Goal: Use online tool/utility: Use online tool/utility

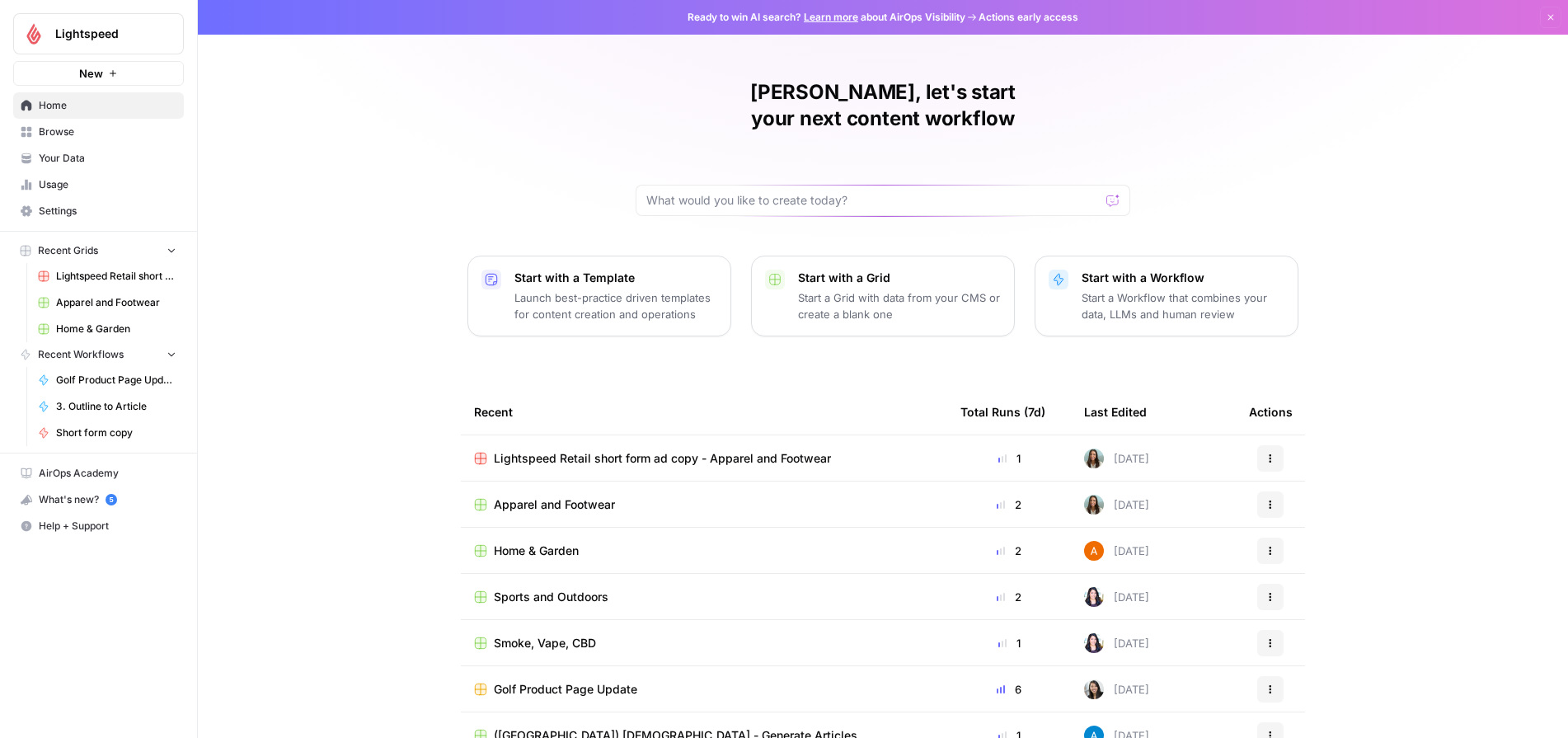
scroll to position [21, 0]
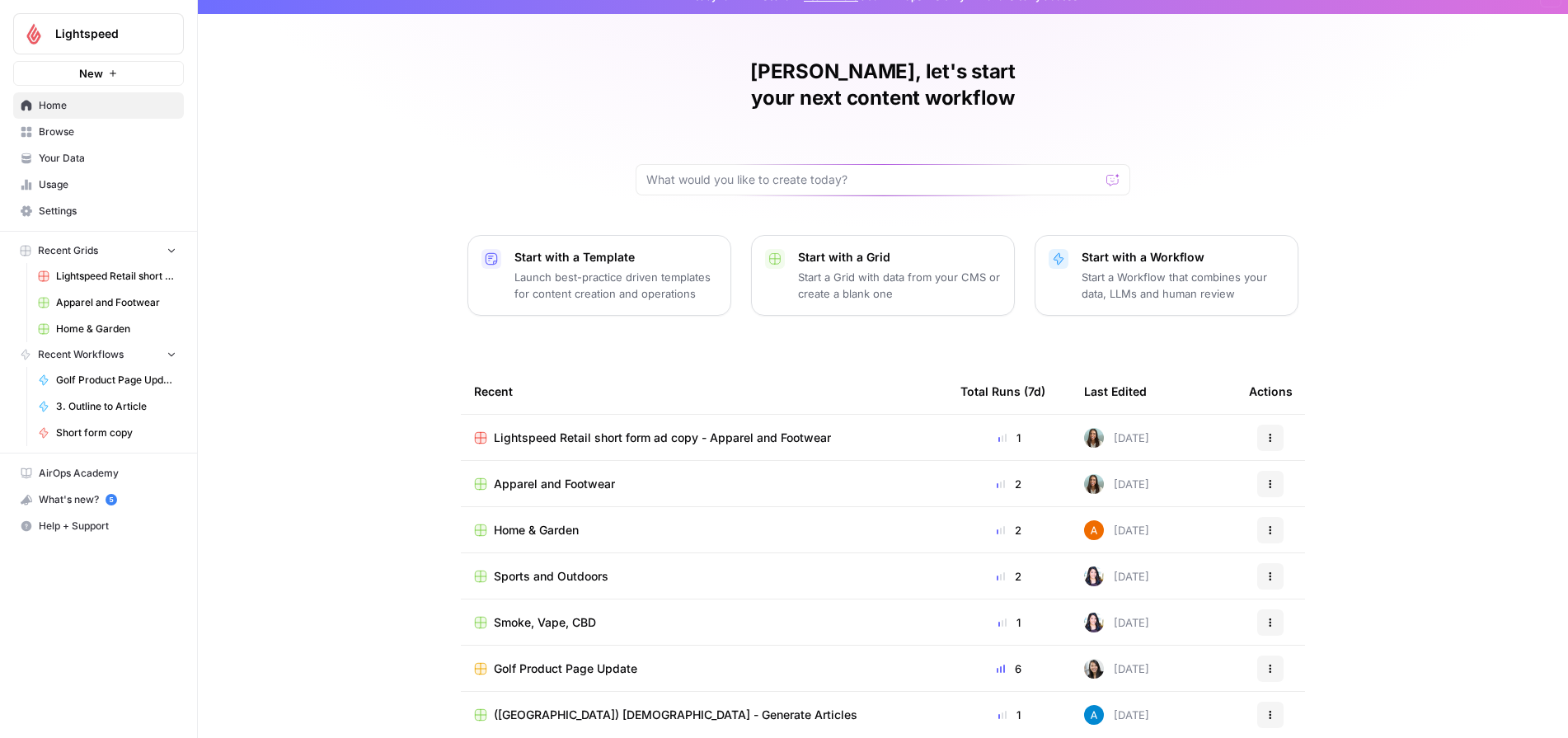
click at [562, 568] on span "Sports and Outdoors" at bounding box center [550, 575] width 114 height 16
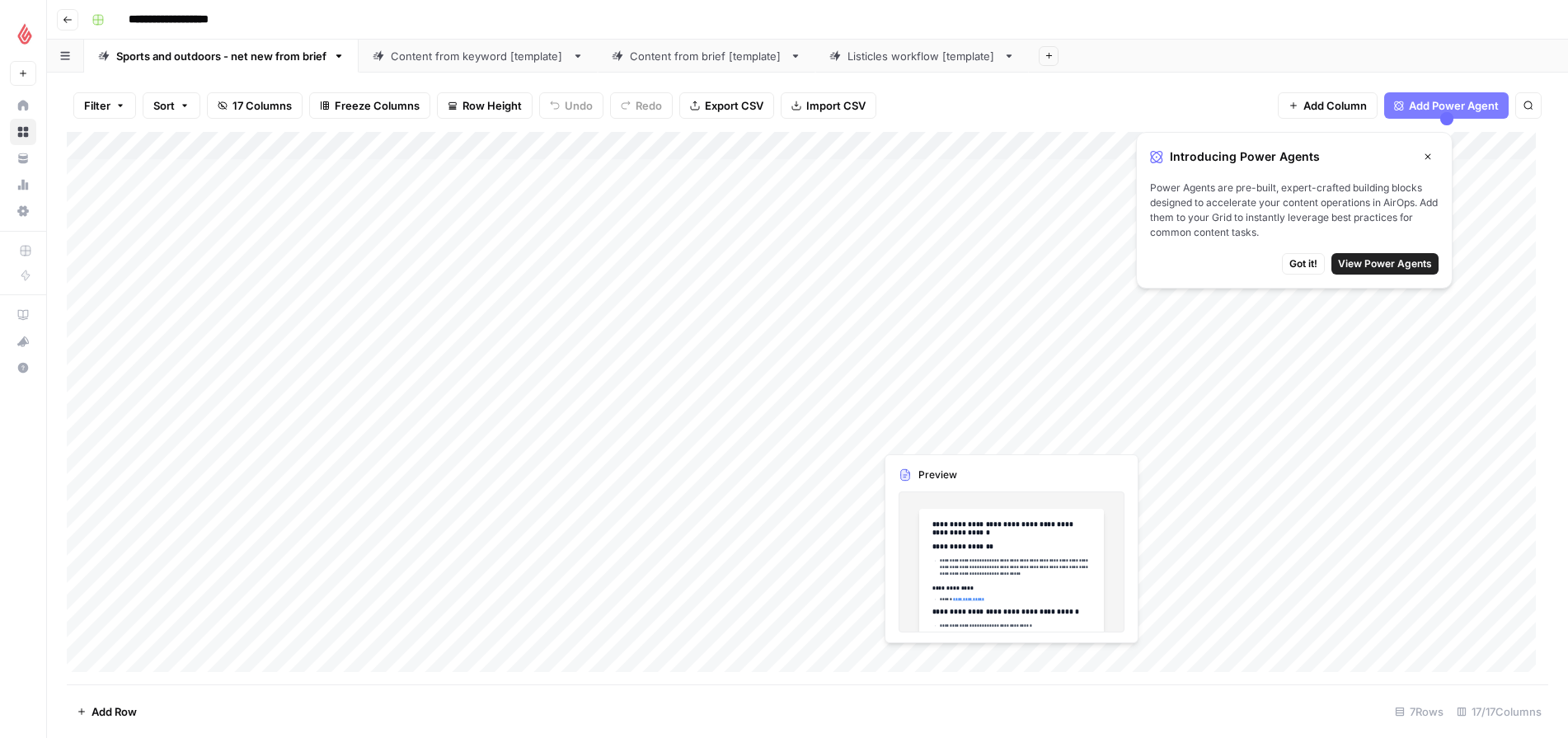
click at [1293, 267] on span "Got it!" at bounding box center [1303, 264] width 28 height 15
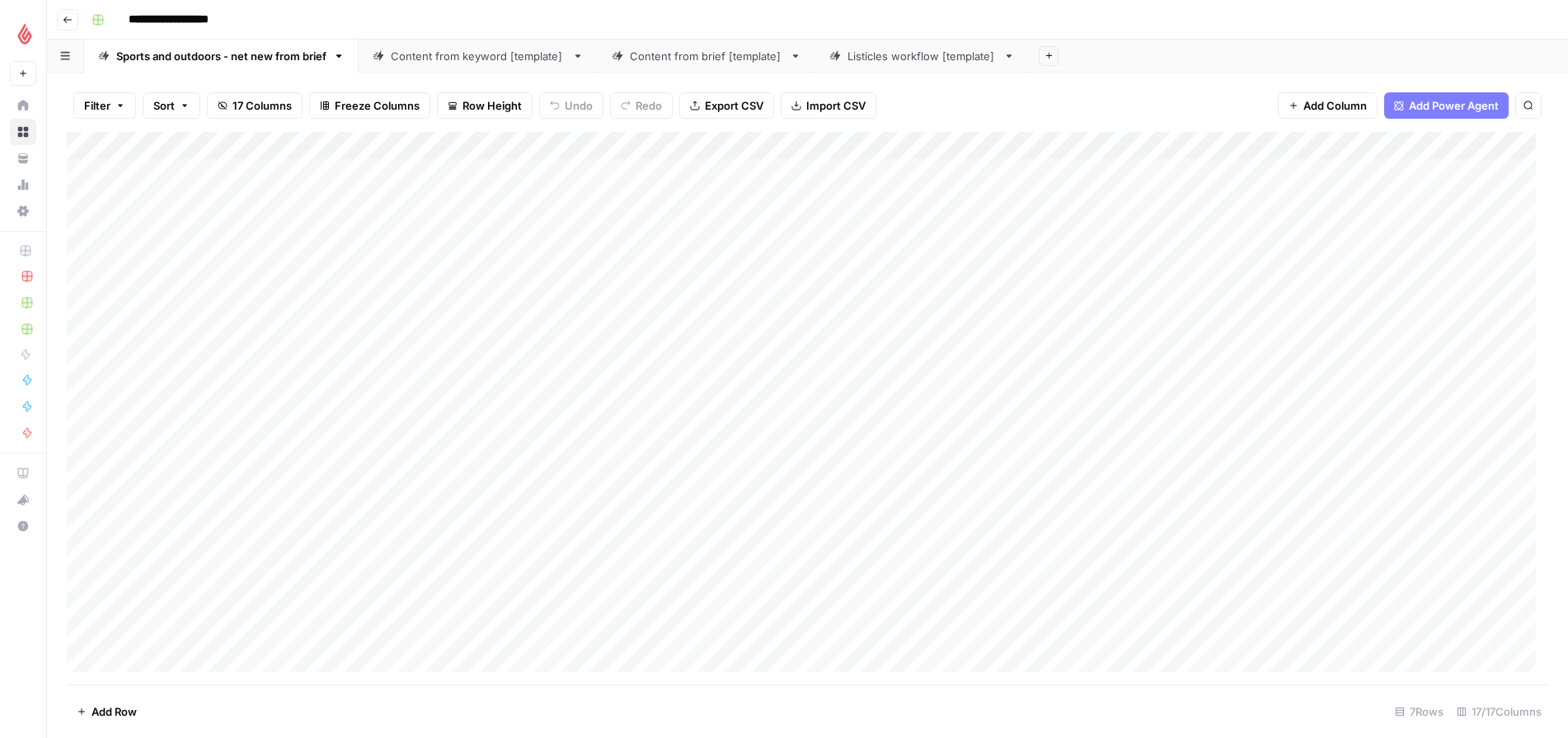
click at [61, 18] on button "Go back" at bounding box center [67, 20] width 22 height 22
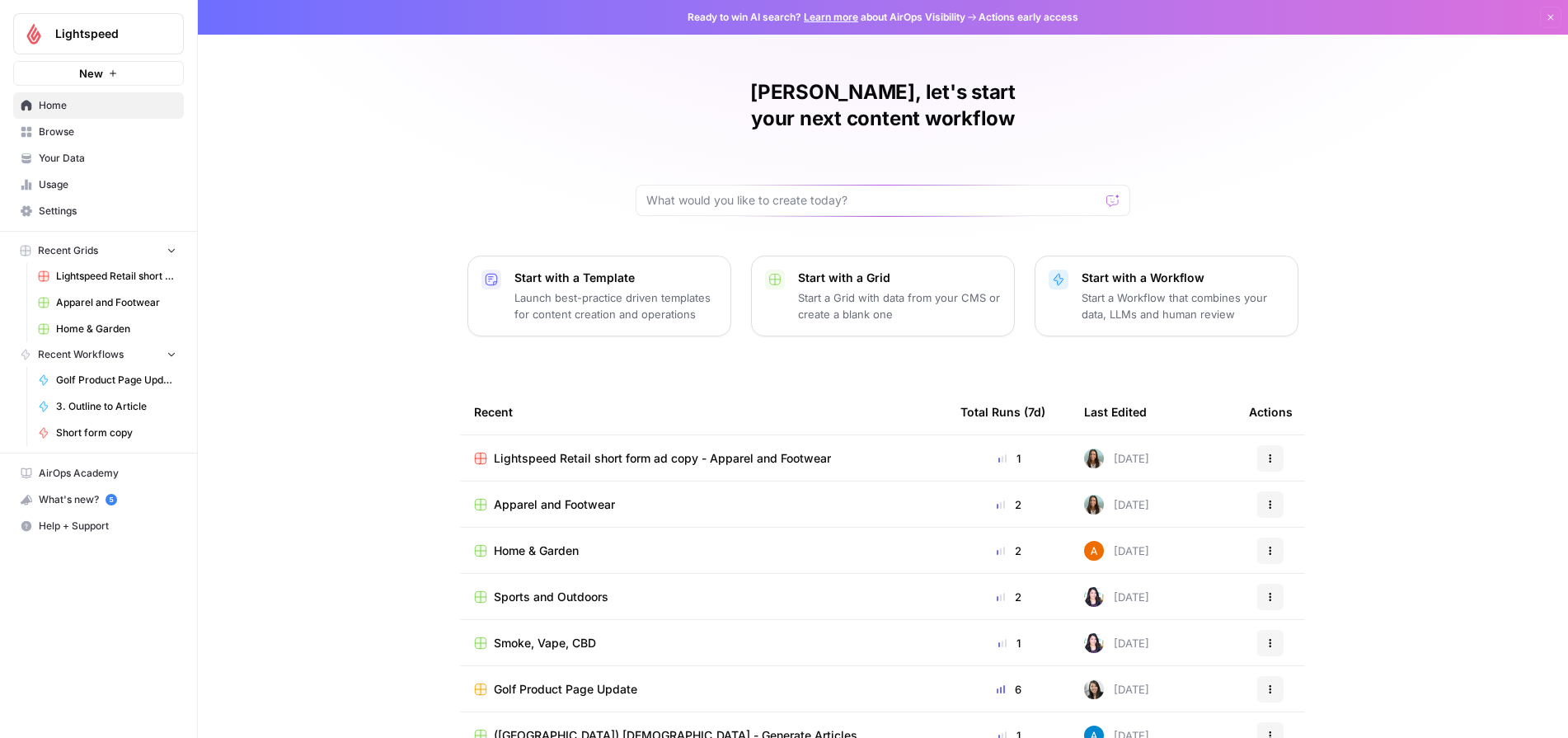
click at [592, 293] on p "Launch best-practice driven templates for content creation and operations" at bounding box center [615, 305] width 203 height 33
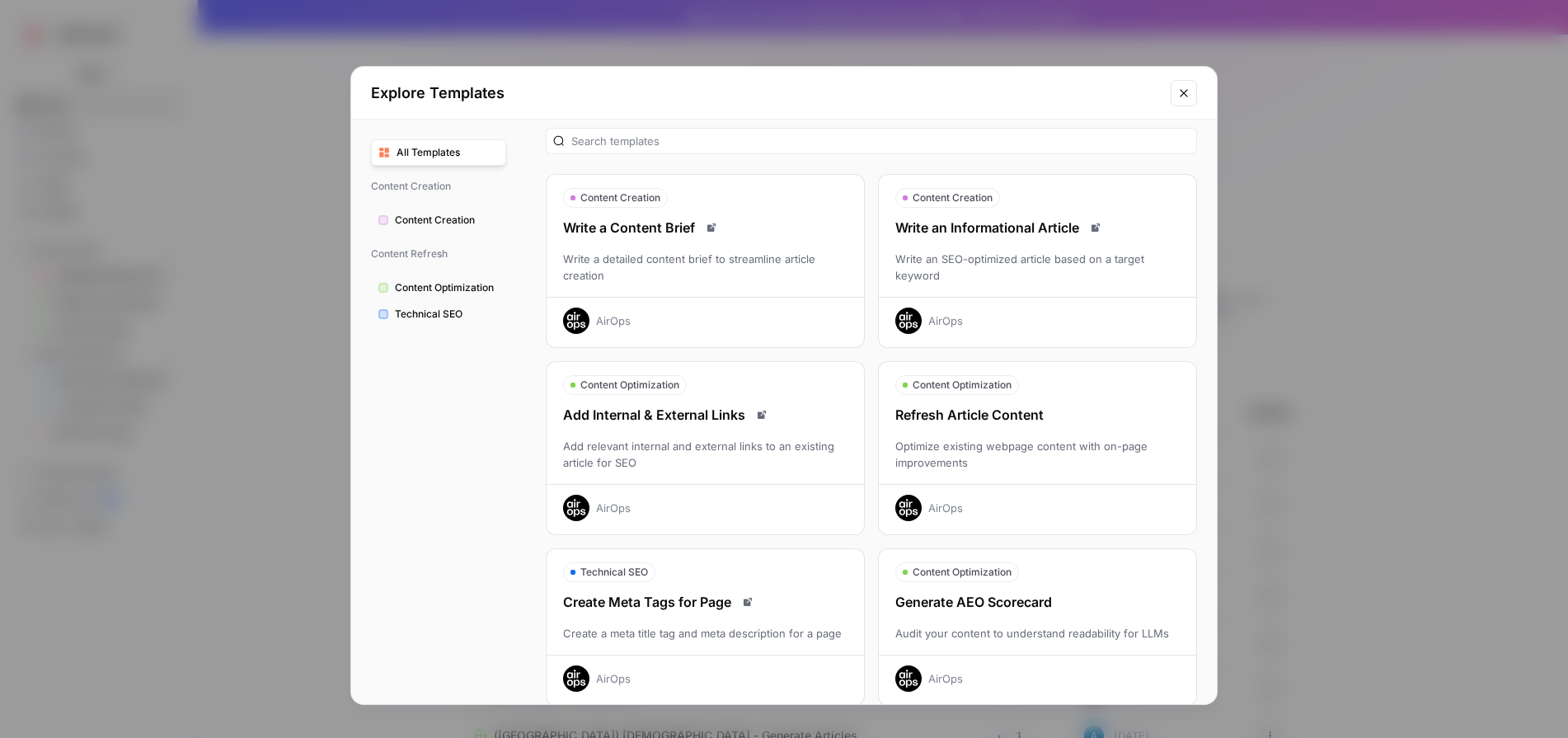
scroll to position [24, 0]
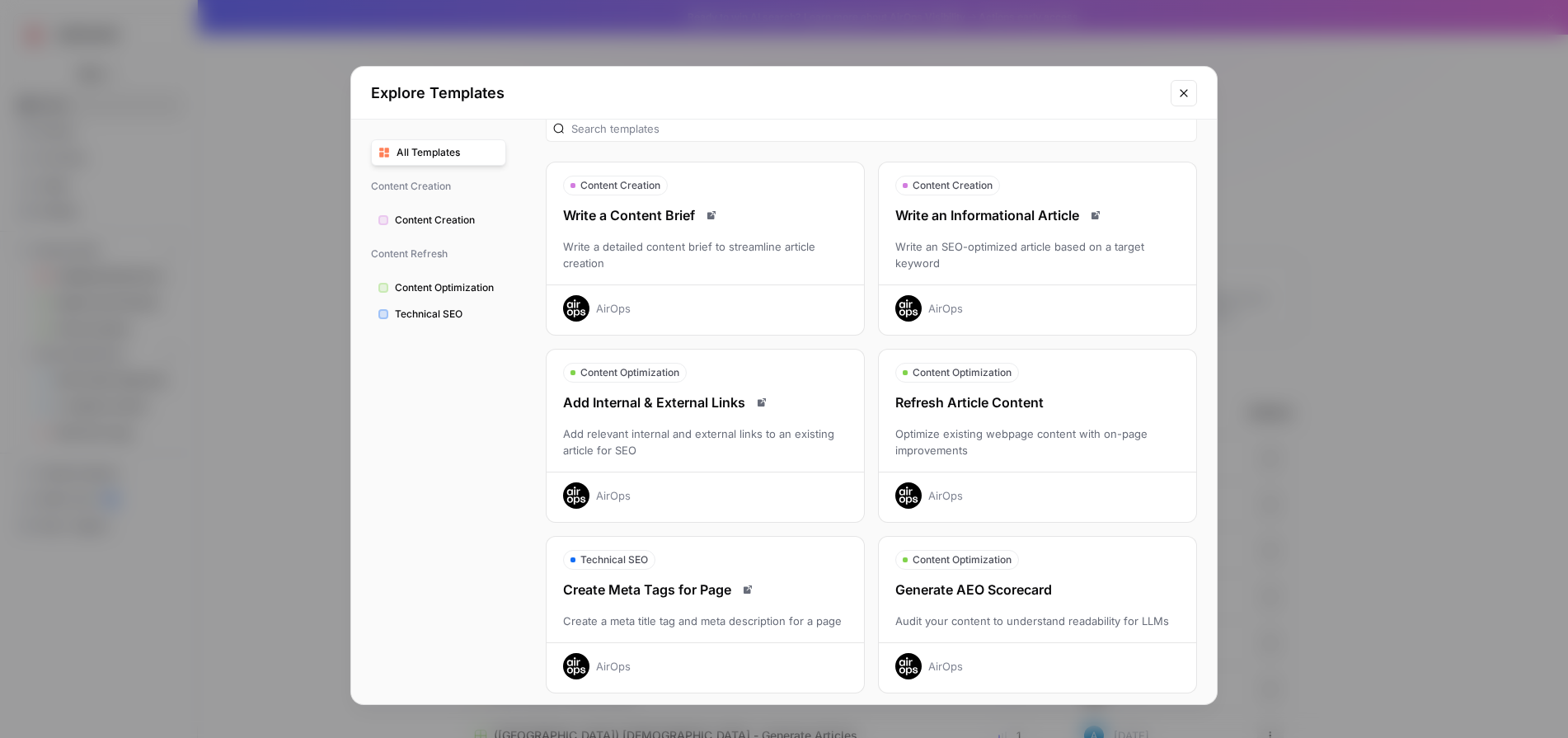
click at [939, 451] on div "Optimize existing webpage content with on-page improvements" at bounding box center [1038, 441] width 318 height 33
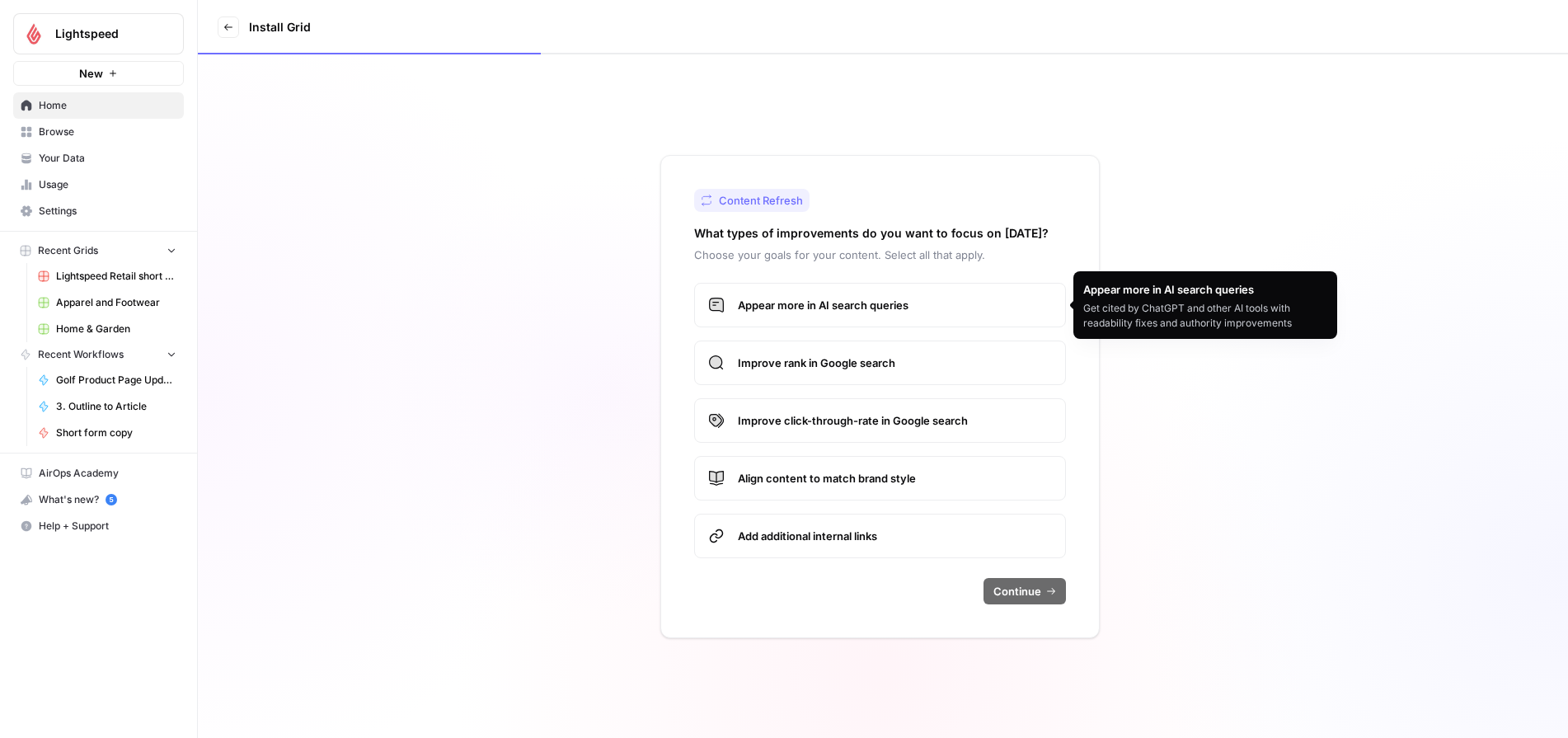
click at [811, 311] on span "Appear more in AI search queries" at bounding box center [895, 304] width 314 height 16
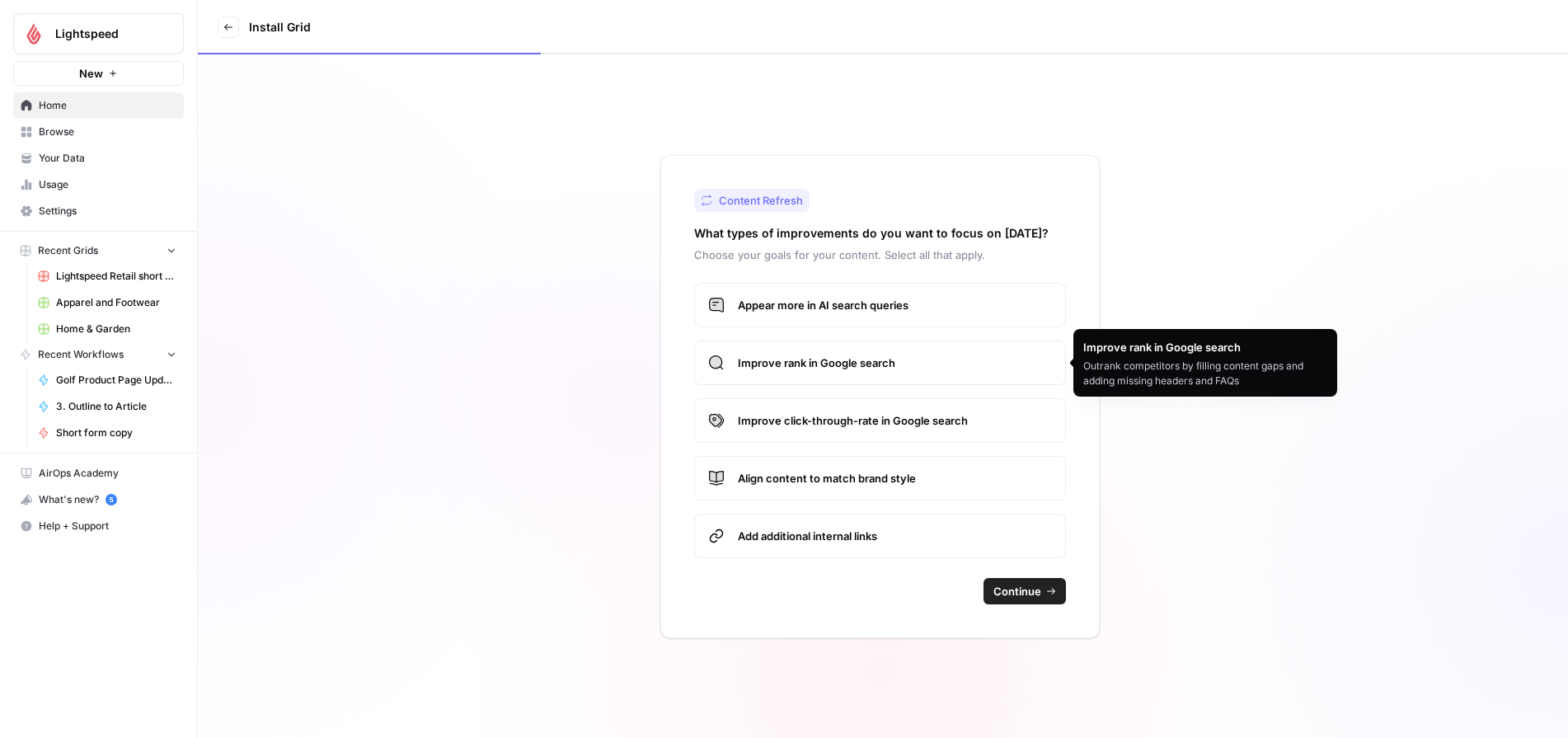
click at [816, 369] on span "Improve rank in Google search" at bounding box center [895, 362] width 314 height 16
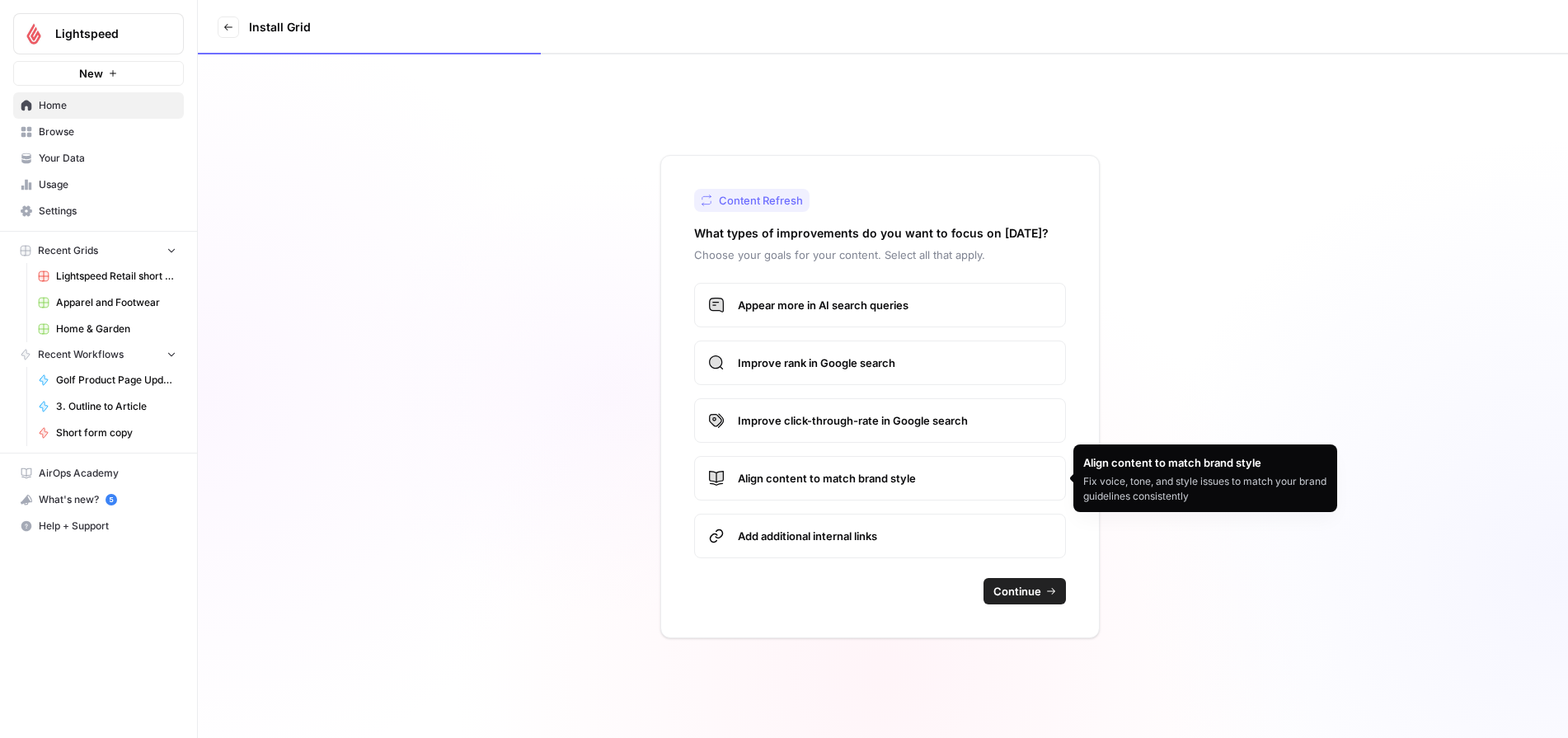
click at [836, 483] on span "Align content to match brand style" at bounding box center [895, 477] width 314 height 16
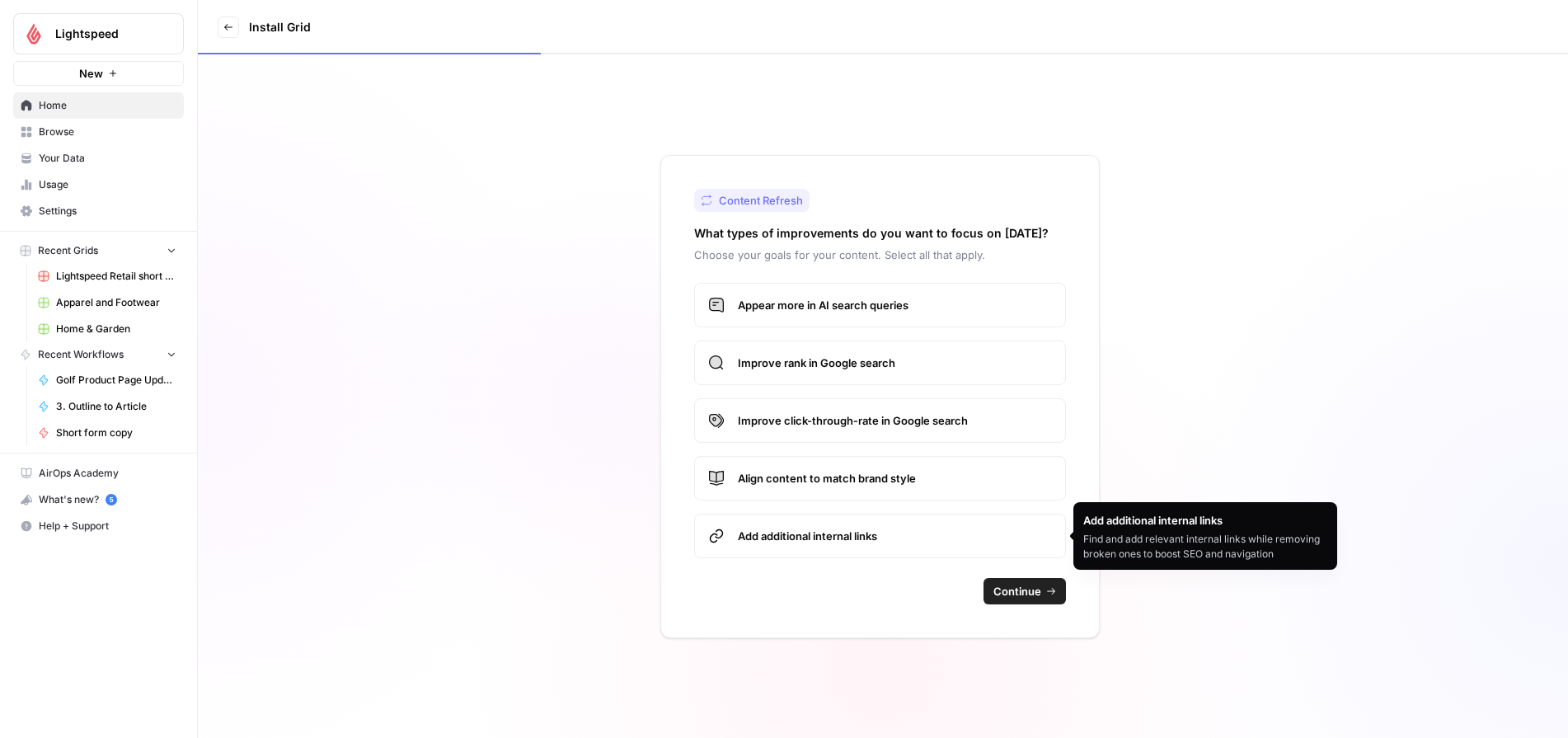
click at [998, 588] on span "Continue" at bounding box center [1017, 591] width 48 height 16
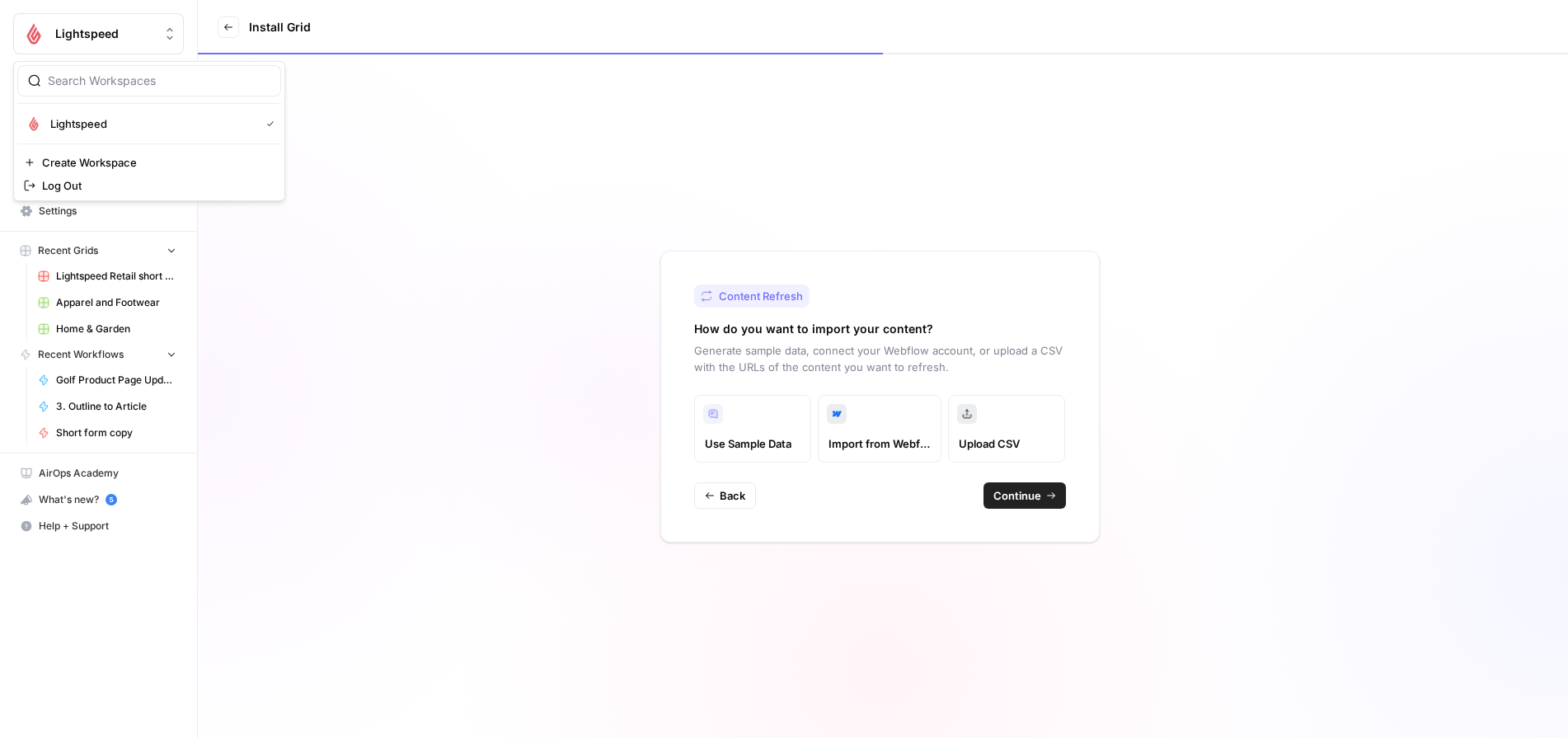
click at [87, 36] on span "Lightspeed" at bounding box center [105, 33] width 100 height 16
click at [68, 140] on div "Lightspeed Create Workspace Log Out" at bounding box center [149, 131] width 272 height 140
click at [66, 136] on button "Lightspeed" at bounding box center [148, 124] width 264 height 26
